Goal: Find specific page/section: Find specific page/section

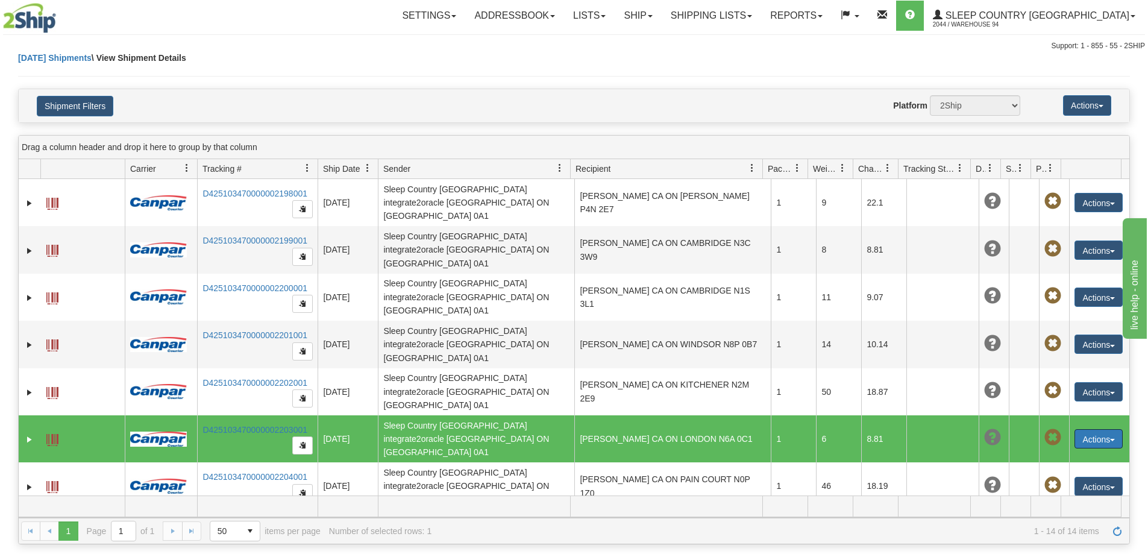
click at [55, 434] on span at bounding box center [52, 440] width 12 height 12
click at [621, 415] on td "ARIEL MULLAN CA ON LONDON N6A 0C1" at bounding box center [672, 438] width 196 height 47
click at [563, 415] on td "Sleep Country Canada integrate2oracle CA ON London N6N 0A1" at bounding box center [476, 438] width 196 height 47
click at [604, 171] on span "Recipient" at bounding box center [592, 169] width 35 height 12
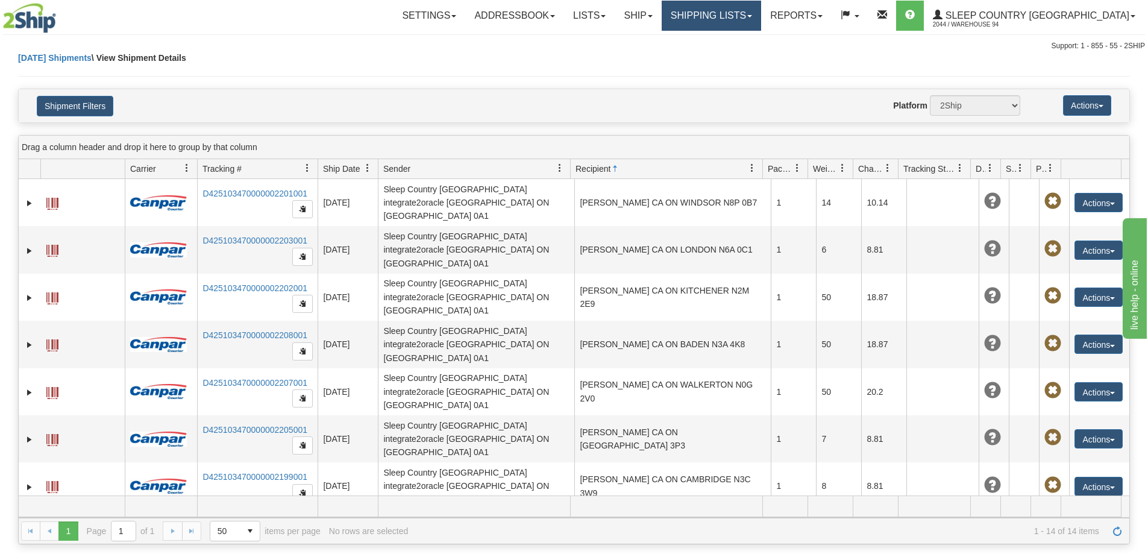
click at [745, 14] on link "Shipping lists" at bounding box center [710, 16] width 99 height 30
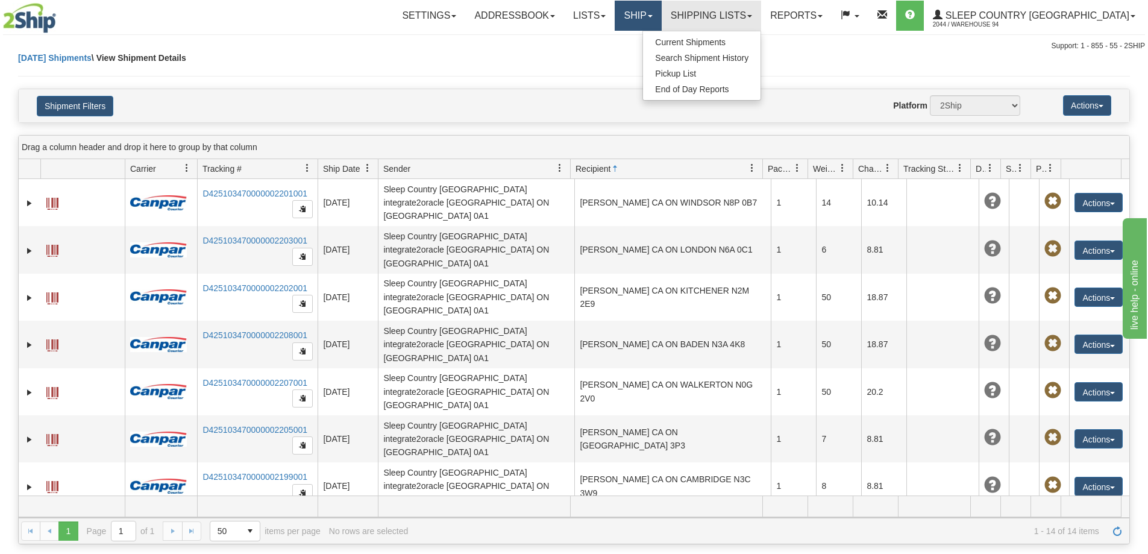
click at [661, 11] on link "Ship" at bounding box center [637, 16] width 46 height 30
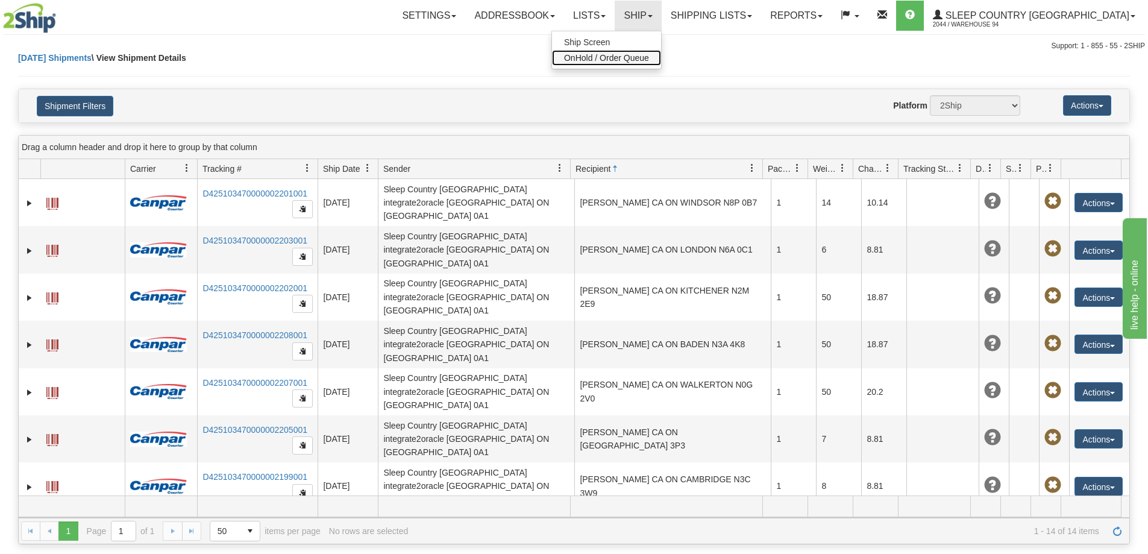
click at [649, 55] on span "OnHold / Order Queue" at bounding box center [606, 58] width 85 height 10
